Goal: Information Seeking & Learning: Check status

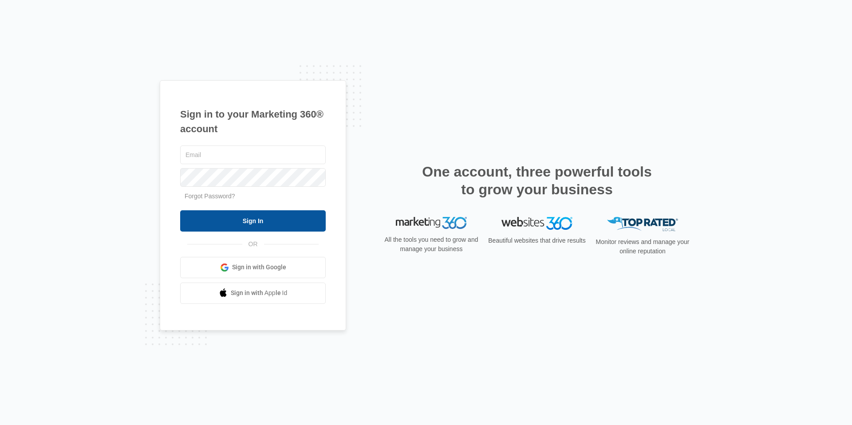
type input "[EMAIL_ADDRESS][DOMAIN_NAME]"
click at [309, 216] on input "Sign In" at bounding box center [253, 220] width 146 height 21
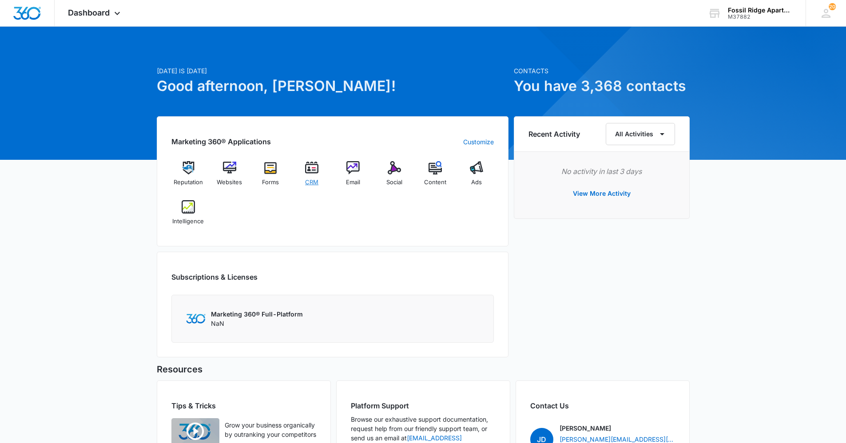
click at [318, 185] on span "CRM" at bounding box center [311, 182] width 13 height 9
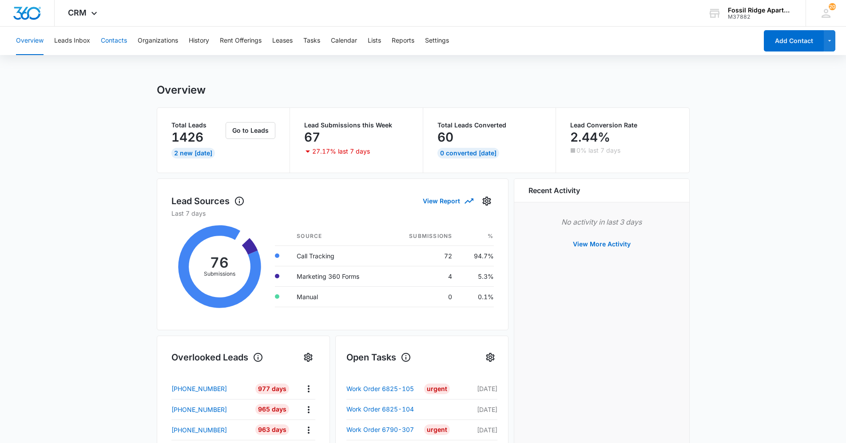
click at [110, 38] on button "Contacts" at bounding box center [114, 41] width 26 height 28
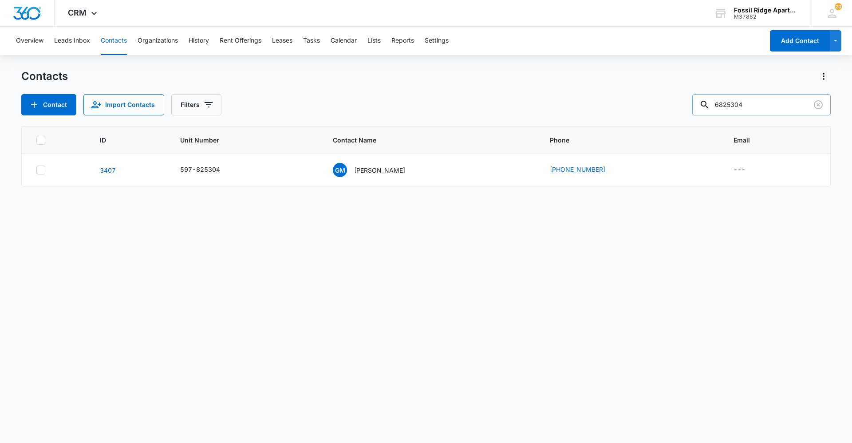
click at [768, 106] on input "6825304" at bounding box center [762, 104] width 139 height 21
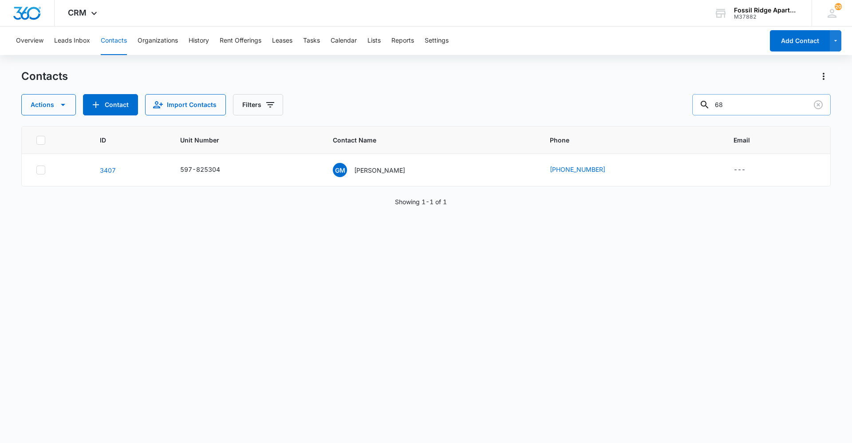
type input "6"
type input "597-860205"
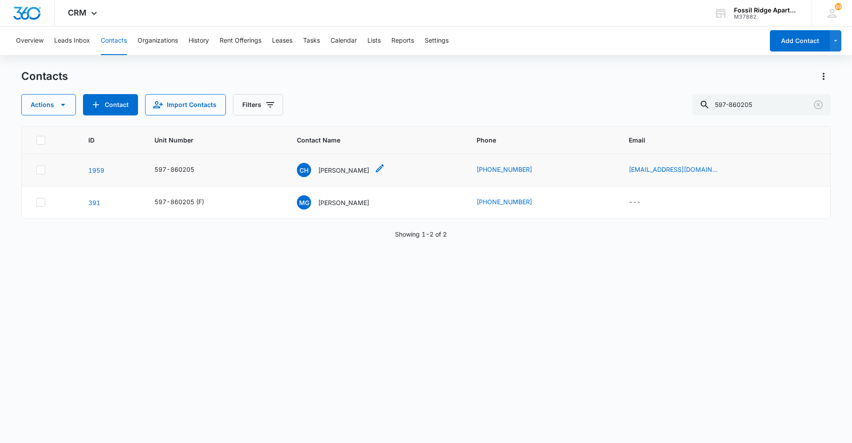
click at [327, 171] on p "[PERSON_NAME]" at bounding box center [343, 170] width 51 height 9
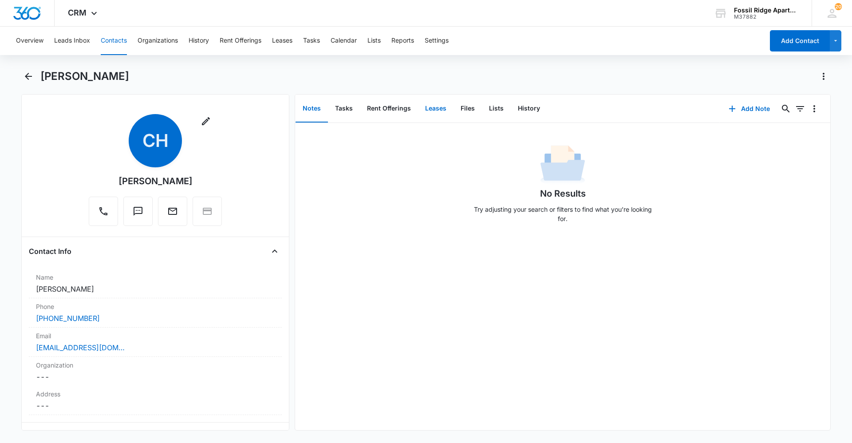
click at [442, 112] on button "Leases" at bounding box center [436, 109] width 36 height 28
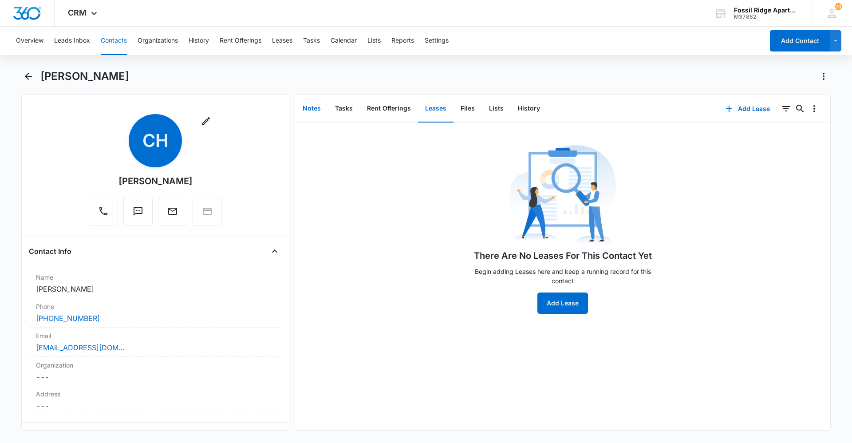
click at [305, 105] on button "Notes" at bounding box center [312, 109] width 32 height 28
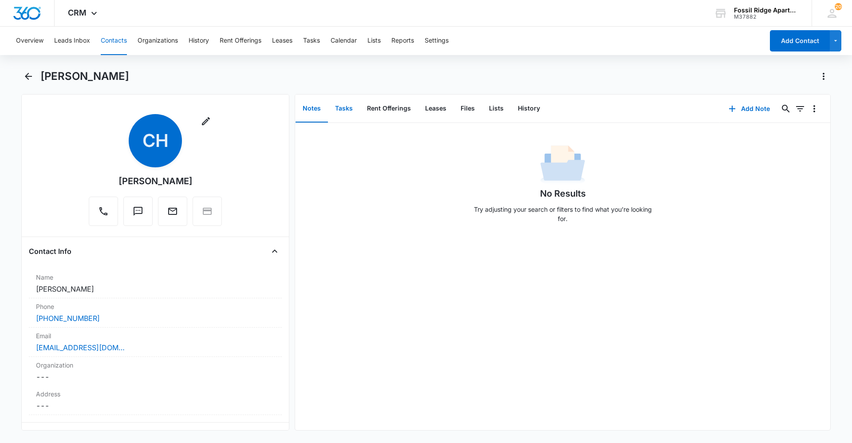
click at [345, 112] on button "Tasks" at bounding box center [344, 109] width 32 height 28
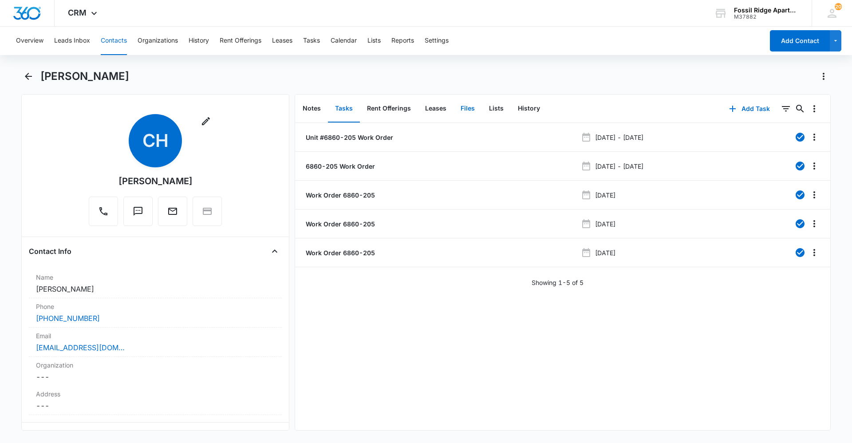
click at [459, 111] on button "Files" at bounding box center [468, 109] width 28 height 28
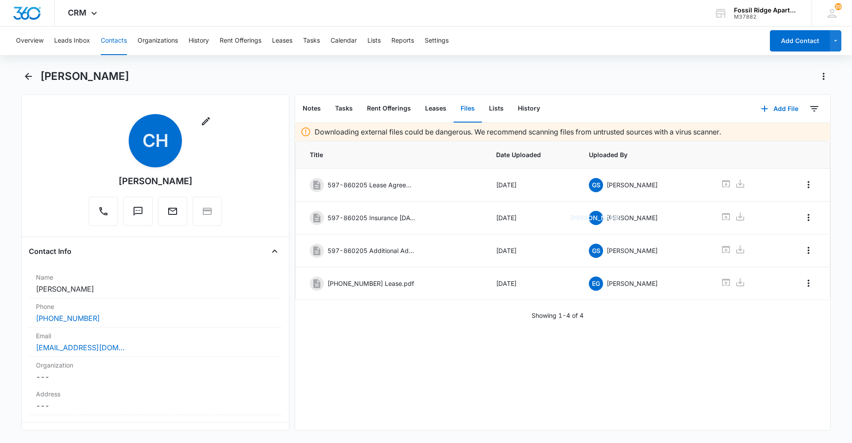
click at [109, 40] on button "Contacts" at bounding box center [114, 41] width 26 height 28
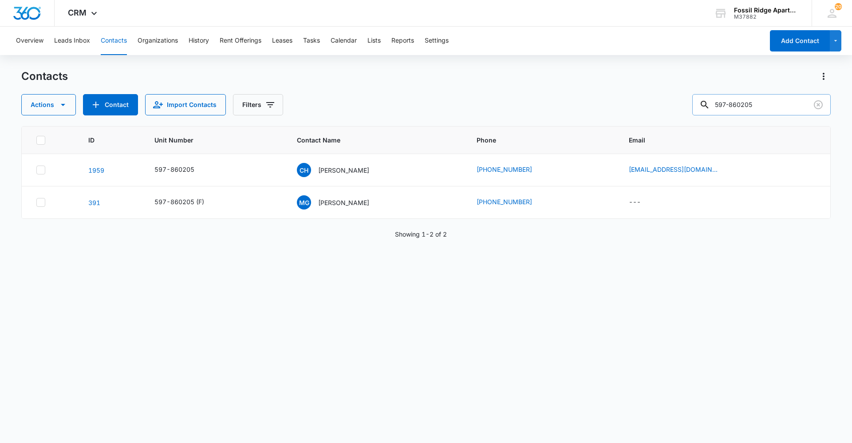
click at [757, 100] on input "597-860205" at bounding box center [762, 104] width 139 height 21
type input "5"
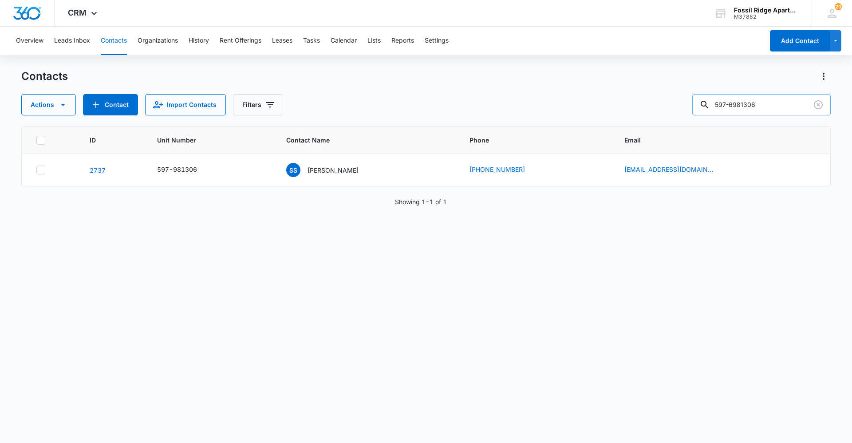
click at [764, 101] on input "597-6981306" at bounding box center [762, 104] width 139 height 21
type input "597-6940305"
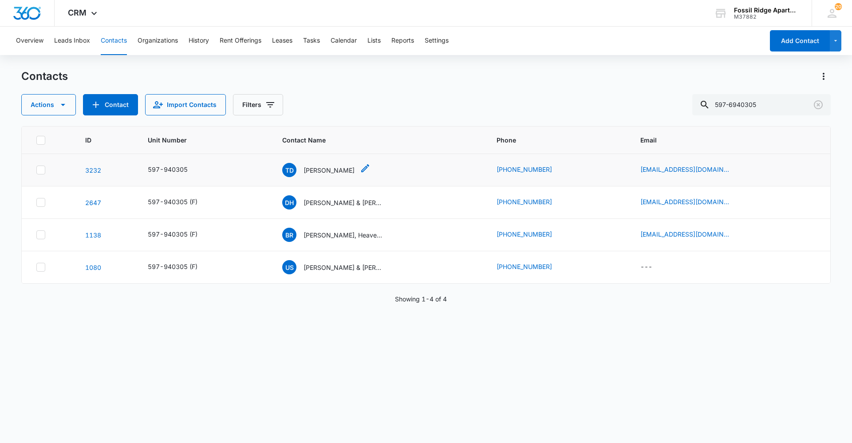
click at [319, 167] on p "[PERSON_NAME]" at bounding box center [329, 170] width 51 height 9
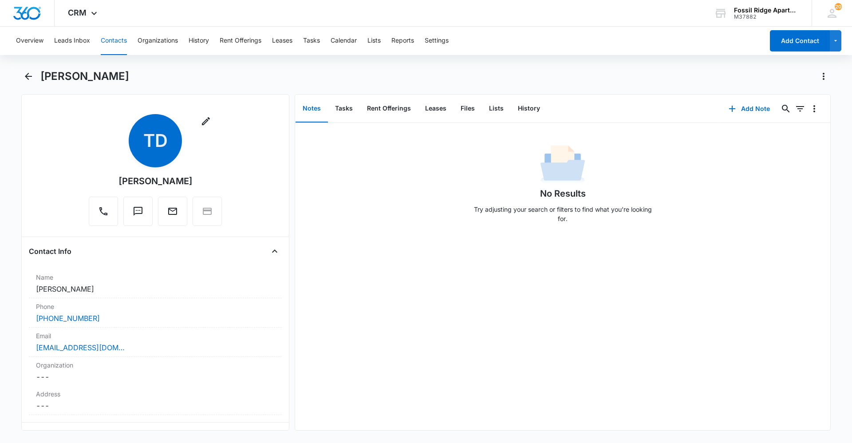
click at [114, 47] on button "Contacts" at bounding box center [114, 41] width 26 height 28
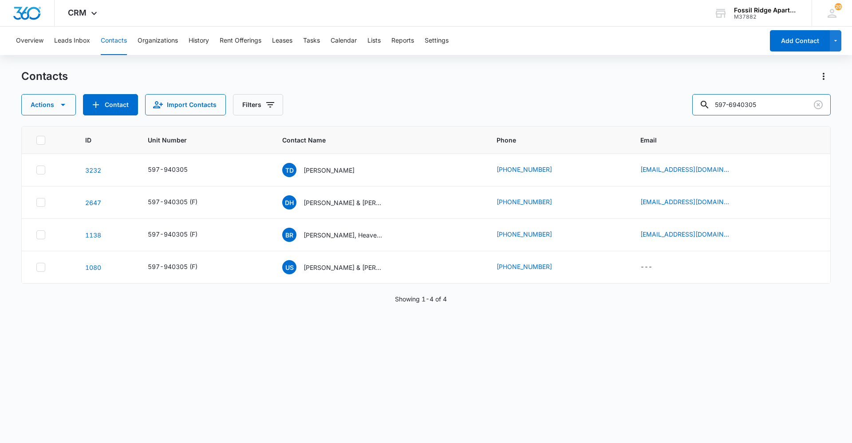
drag, startPoint x: 776, startPoint y: 104, endPoint x: 567, endPoint y: 119, distance: 209.2
click at [576, 117] on div "Contacts Actions Contact Import Contacts Filters 597-6940305 ID Unit Number Con…" at bounding box center [426, 255] width 810 height 373
type input "597-820304"
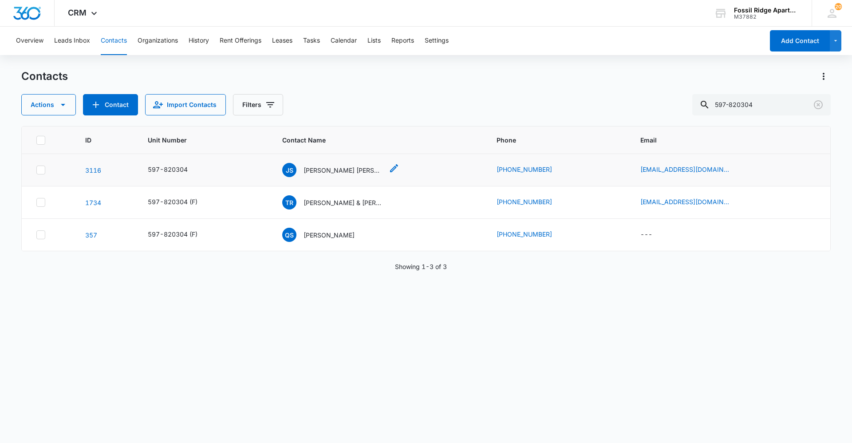
click at [319, 174] on p "[PERSON_NAME] [PERSON_NAME]" at bounding box center [344, 170] width 80 height 9
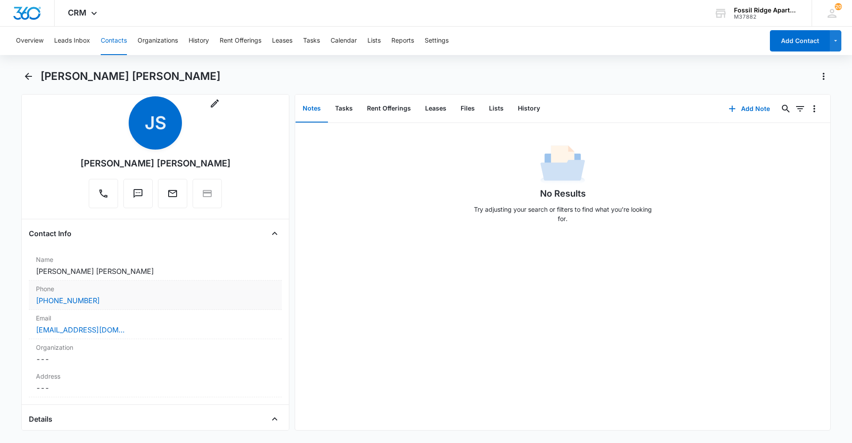
scroll to position [44, 0]
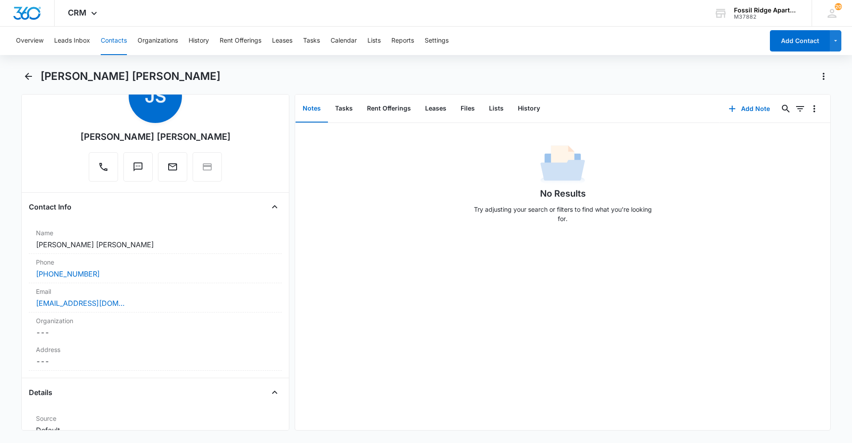
click at [126, 42] on button "Contacts" at bounding box center [114, 41] width 26 height 28
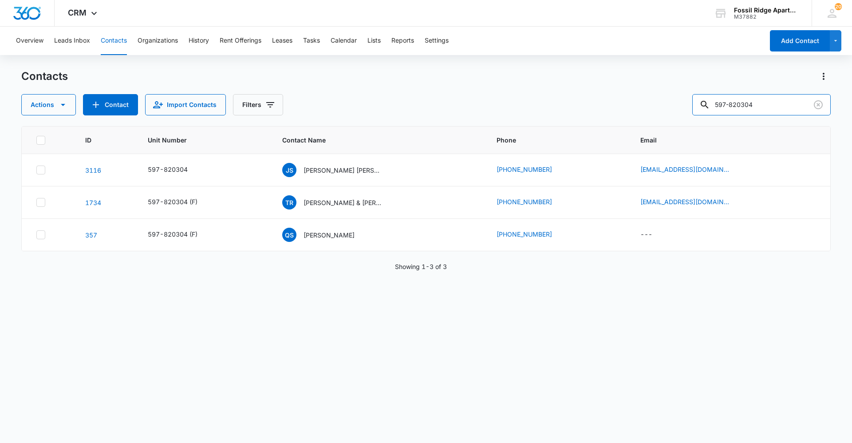
drag, startPoint x: 766, startPoint y: 99, endPoint x: 672, endPoint y: 112, distance: 94.6
click at [672, 111] on div "Actions Contact Import Contacts Filters 597-820304" at bounding box center [426, 104] width 810 height 21
type input "597-767303"
click at [338, 166] on p "[PERSON_NAME] [PERSON_NAME] [PERSON_NAME]" at bounding box center [344, 170] width 80 height 9
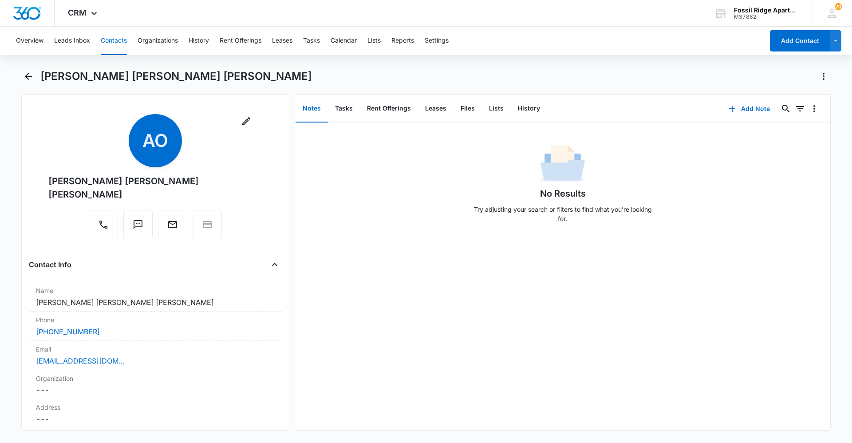
click at [114, 43] on button "Contacts" at bounding box center [114, 41] width 26 height 28
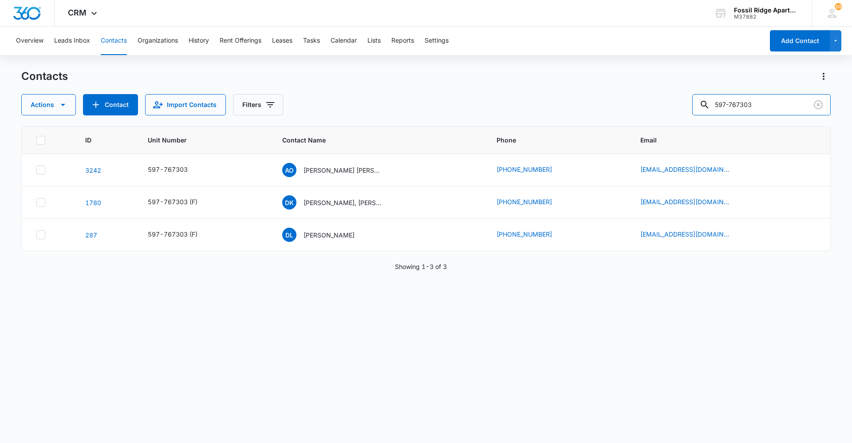
drag, startPoint x: 794, startPoint y: 99, endPoint x: 646, endPoint y: 110, distance: 147.8
click at [646, 111] on div "Actions Contact Import Contacts Filters 597-767303" at bounding box center [426, 104] width 810 height 21
type input "6860103"
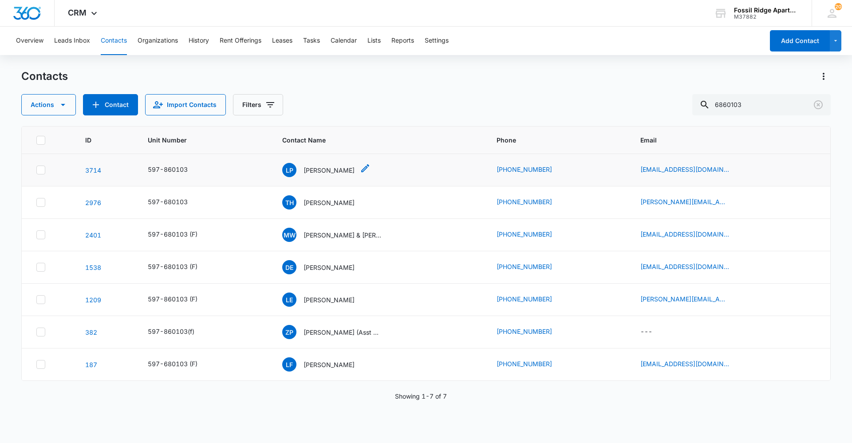
click at [316, 174] on p "[PERSON_NAME]" at bounding box center [329, 170] width 51 height 9
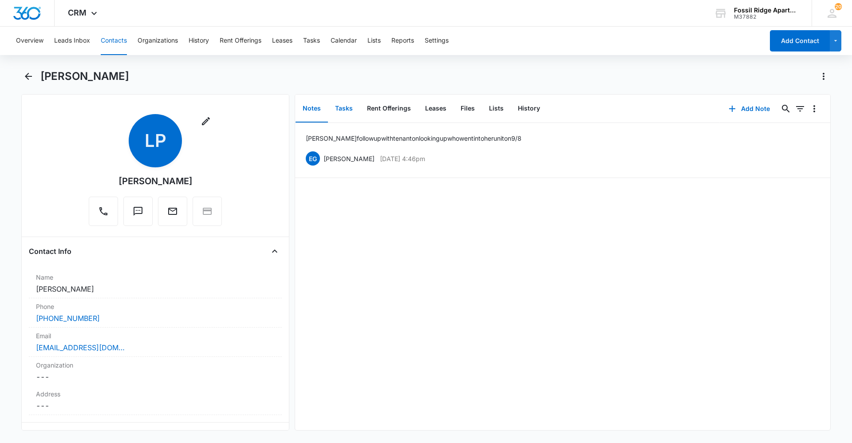
click at [347, 110] on button "Tasks" at bounding box center [344, 109] width 32 height 28
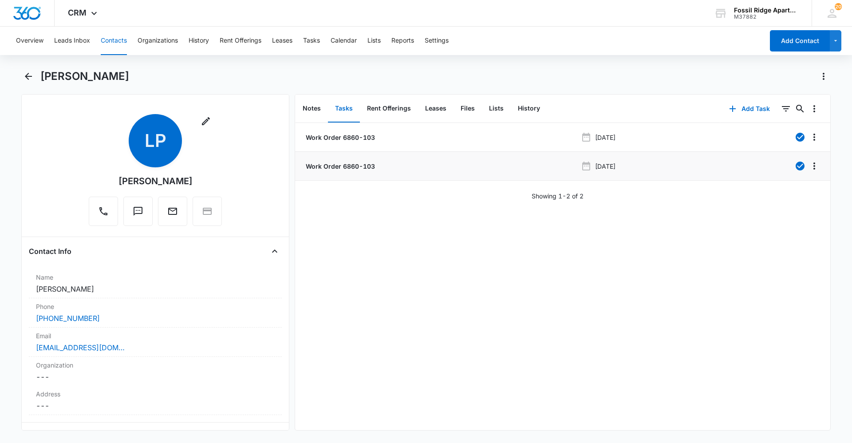
click at [355, 164] on p "Work Order 6860-103" at bounding box center [339, 166] width 71 height 9
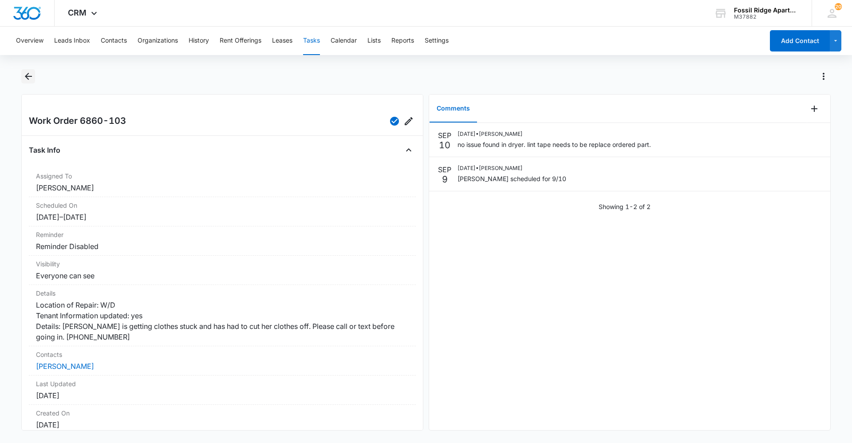
click at [25, 76] on icon "Back" at bounding box center [28, 76] width 11 height 11
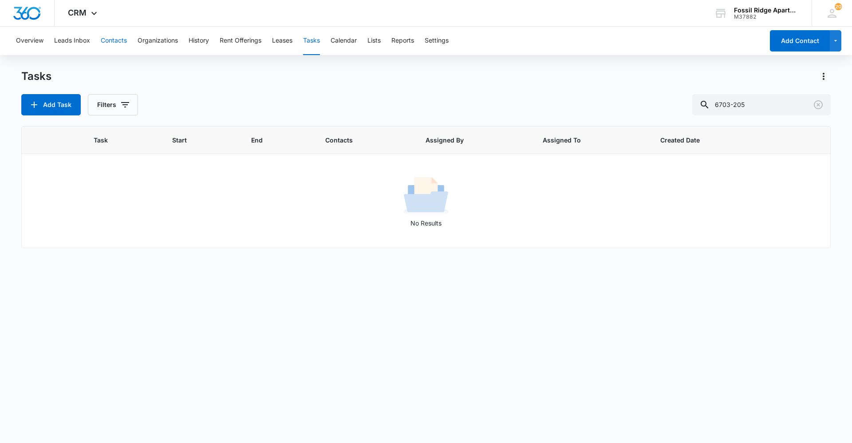
click at [119, 37] on button "Contacts" at bounding box center [114, 41] width 26 height 28
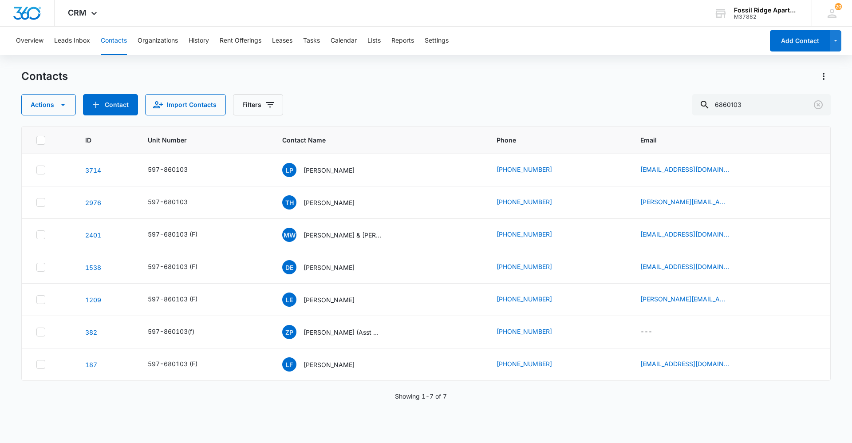
click at [304, 166] on div "LP [PERSON_NAME]" at bounding box center [318, 170] width 72 height 14
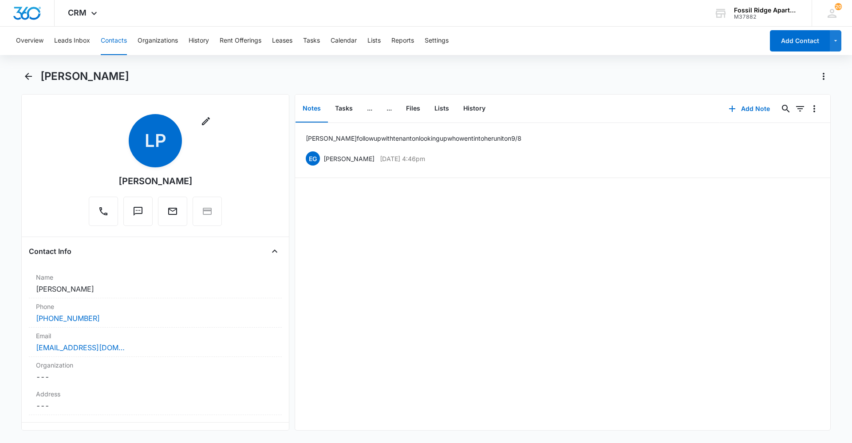
click at [112, 42] on button "Contacts" at bounding box center [114, 41] width 26 height 28
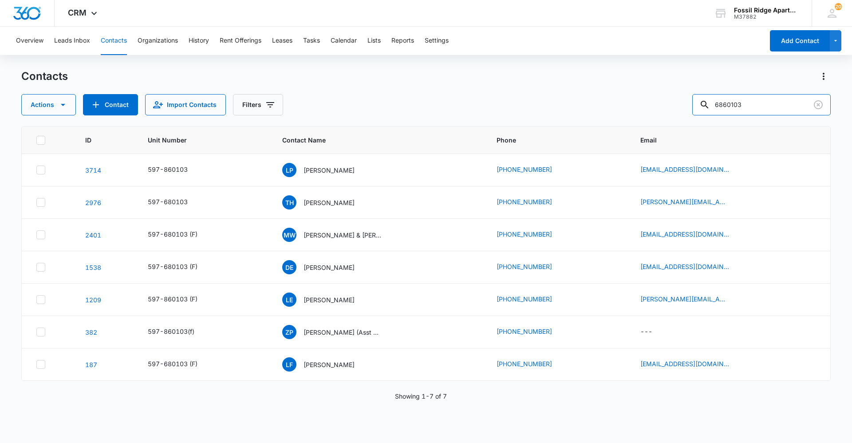
drag, startPoint x: 762, startPoint y: 105, endPoint x: 641, endPoint y: 113, distance: 120.6
click at [653, 112] on div "Actions Contact Import Contacts Filters 6860103" at bounding box center [426, 104] width 810 height 21
type input "6887-102"
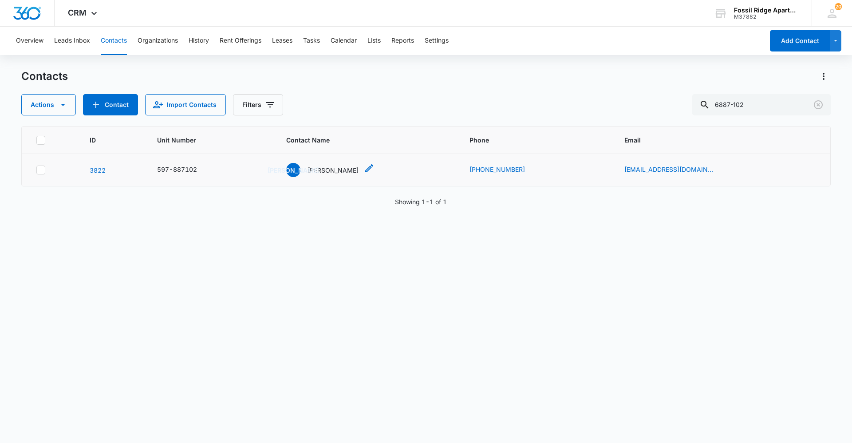
click at [336, 167] on p "[PERSON_NAME]" at bounding box center [333, 170] width 51 height 9
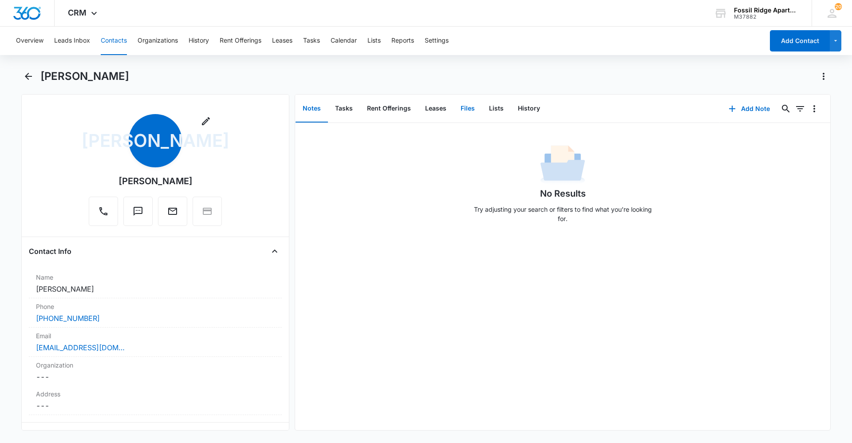
click at [466, 108] on button "Files" at bounding box center [468, 109] width 28 height 28
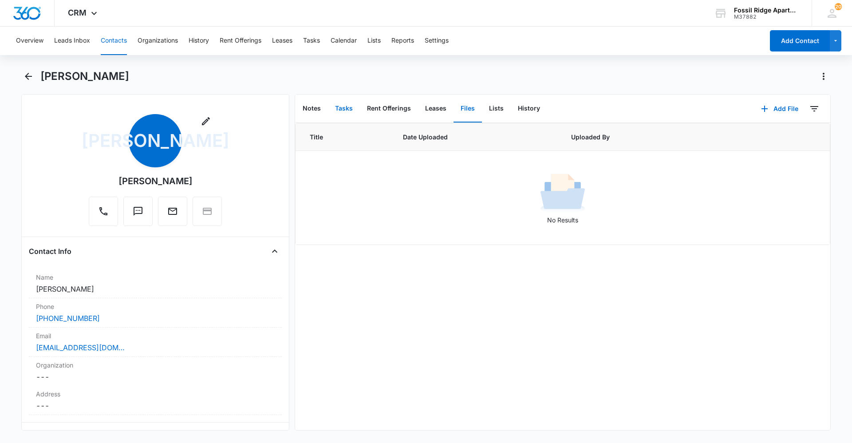
click at [351, 108] on button "Tasks" at bounding box center [344, 109] width 32 height 28
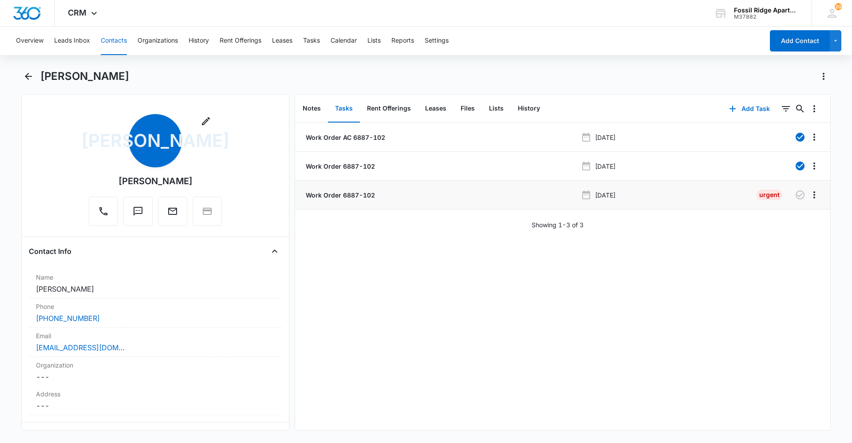
click at [343, 198] on p "Work Order 6887-102" at bounding box center [339, 194] width 71 height 9
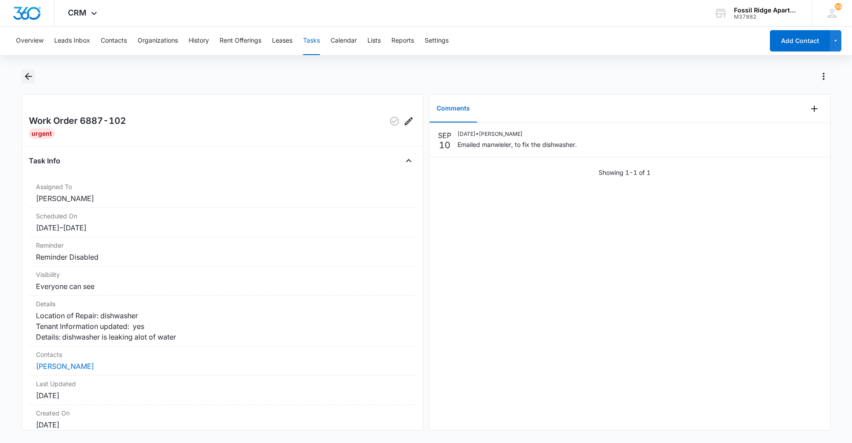
click at [34, 79] on button "Back" at bounding box center [28, 76] width 14 height 14
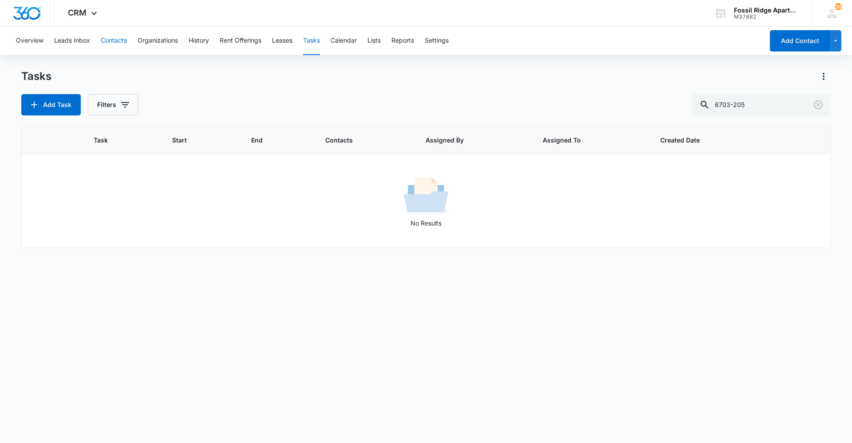
click at [112, 47] on button "Contacts" at bounding box center [114, 41] width 26 height 28
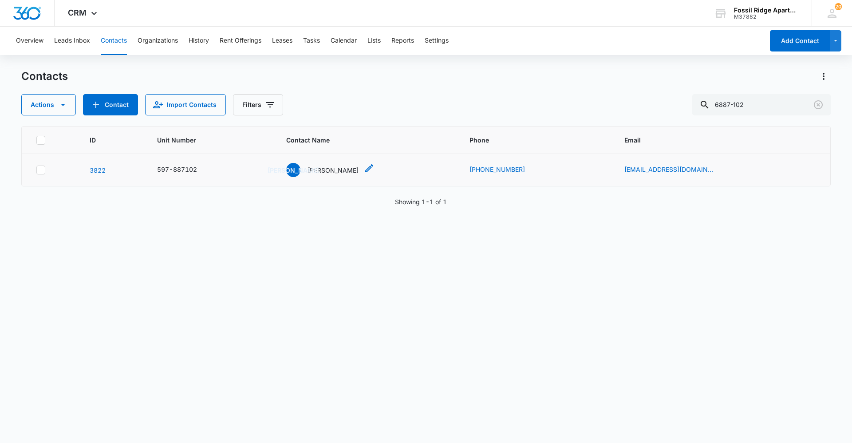
click at [322, 170] on p "[PERSON_NAME]" at bounding box center [333, 170] width 51 height 9
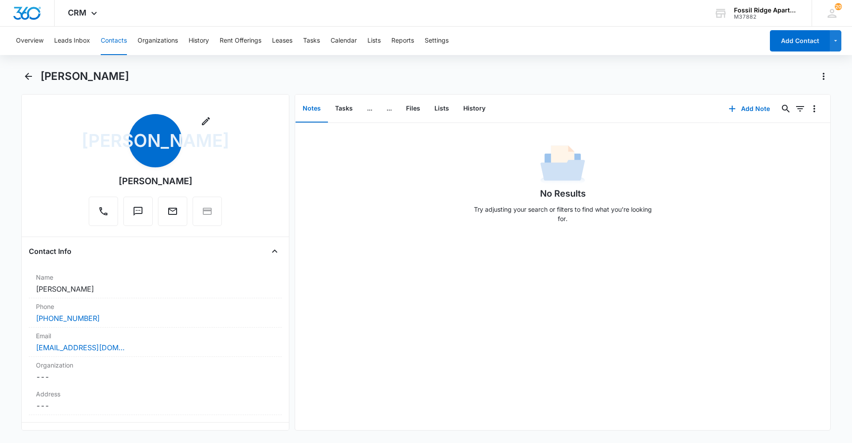
click at [111, 39] on button "Contacts" at bounding box center [114, 41] width 26 height 28
